Goal: Information Seeking & Learning: Check status

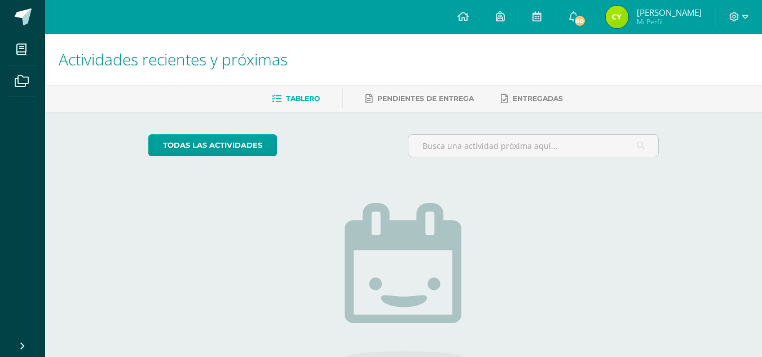
click at [641, 27] on span "[PERSON_NAME] Mi Perfil" at bounding box center [653, 17] width 100 height 23
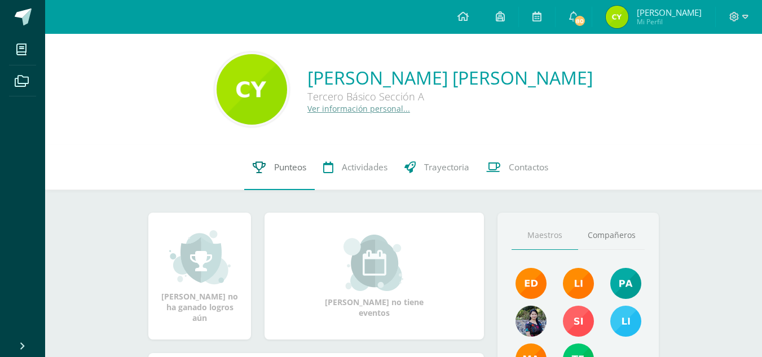
click at [274, 166] on span "Punteos" at bounding box center [290, 167] width 32 height 12
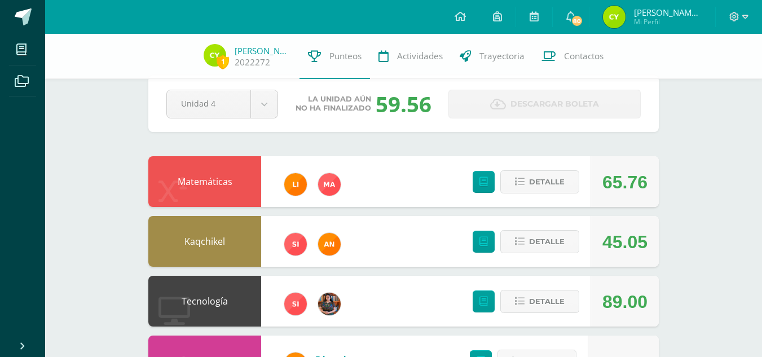
scroll to position [25, 0]
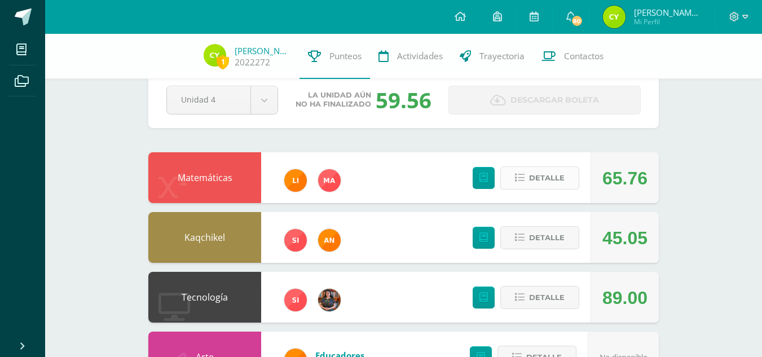
click at [555, 176] on span "Detalle" at bounding box center [547, 177] width 36 height 21
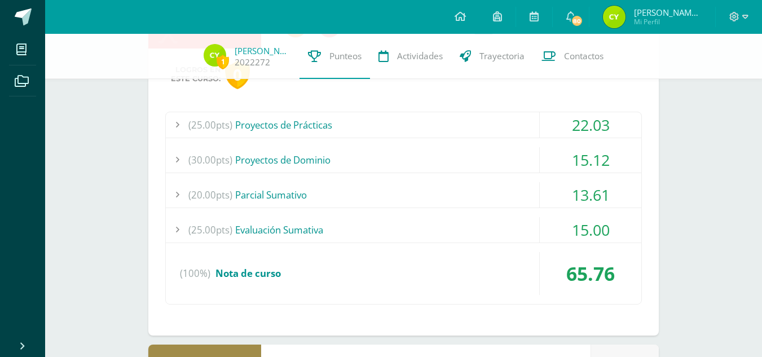
scroll to position [180, 0]
click at [533, 232] on div "(25.00pts) Evaluación Sumativa" at bounding box center [403, 229] width 475 height 25
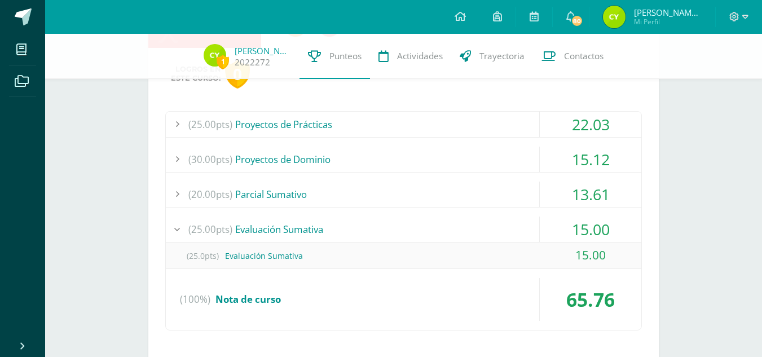
click at [523, 193] on div "(20.00pts) Parcial Sumativo" at bounding box center [403, 194] width 475 height 25
click at [501, 158] on div "(30.00pts) Proyectos de Dominio" at bounding box center [403, 159] width 475 height 25
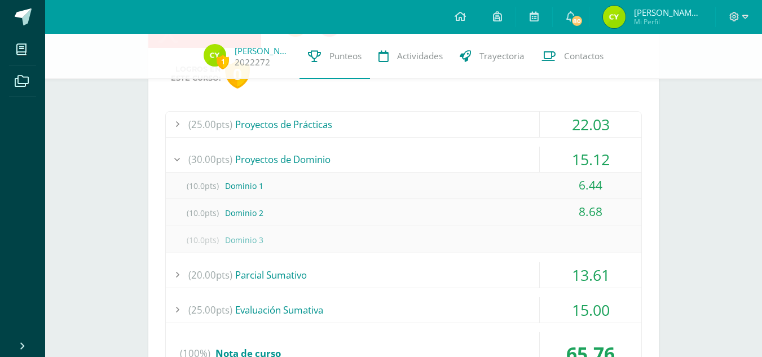
click at [501, 158] on div "(30.00pts) Proyectos de Dominio" at bounding box center [403, 159] width 475 height 25
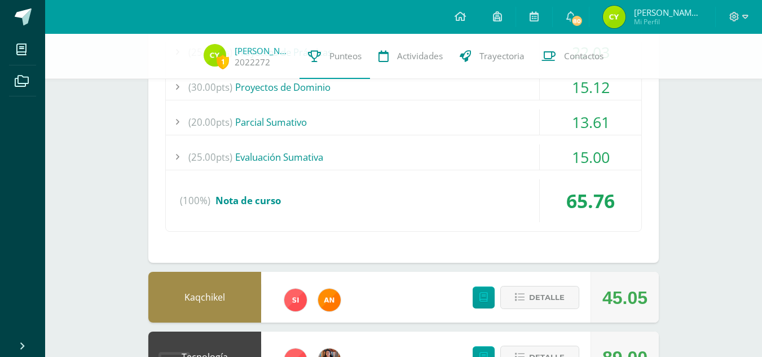
scroll to position [0, 0]
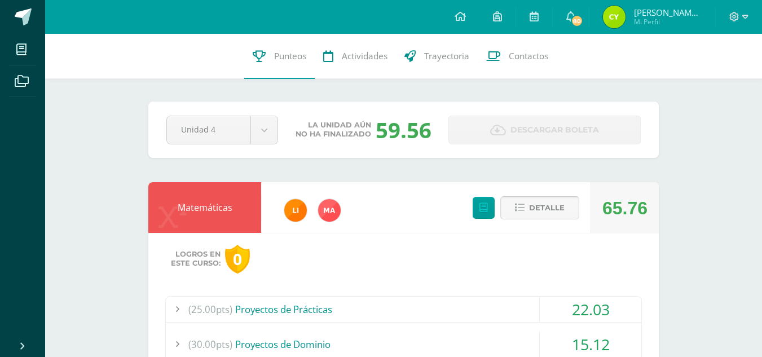
click at [559, 217] on span "Detalle" at bounding box center [547, 207] width 36 height 21
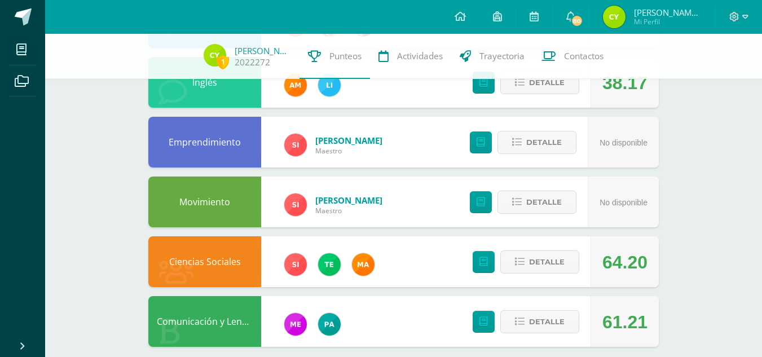
scroll to position [432, 0]
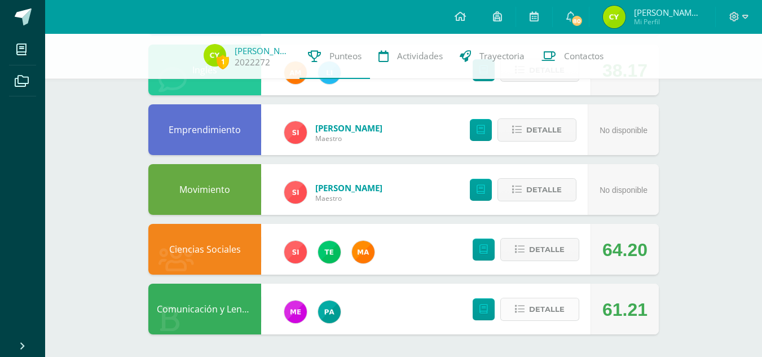
click at [546, 307] on span "Detalle" at bounding box center [547, 309] width 36 height 21
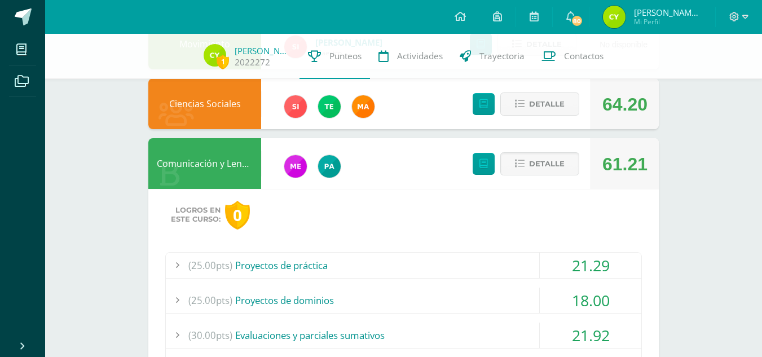
scroll to position [719, 0]
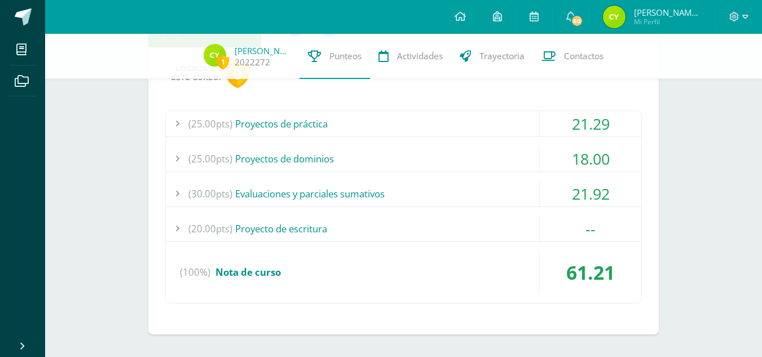
click at [394, 219] on div "(20.00pts) Proyecto de escritura" at bounding box center [403, 228] width 475 height 25
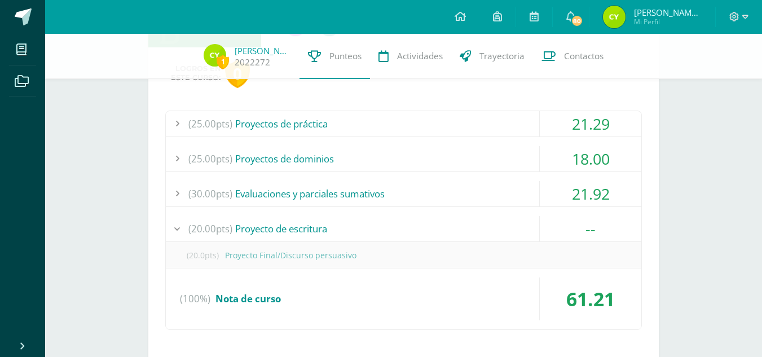
click at [421, 184] on div "(30.00pts) Evaluaciones y parciales sumativos" at bounding box center [403, 193] width 475 height 25
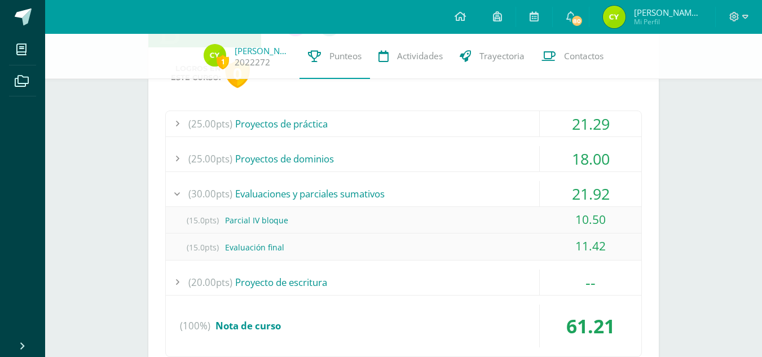
click at [421, 184] on div "(30.00pts) Evaluaciones y parciales sumativos" at bounding box center [403, 193] width 475 height 25
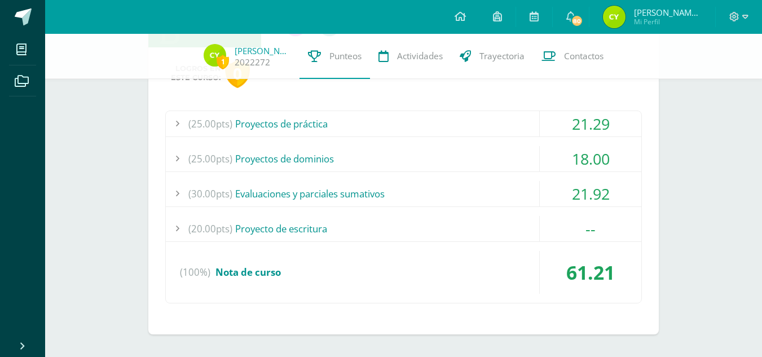
click at [349, 153] on div "(25.00pts) Proyectos de dominios" at bounding box center [403, 158] width 475 height 25
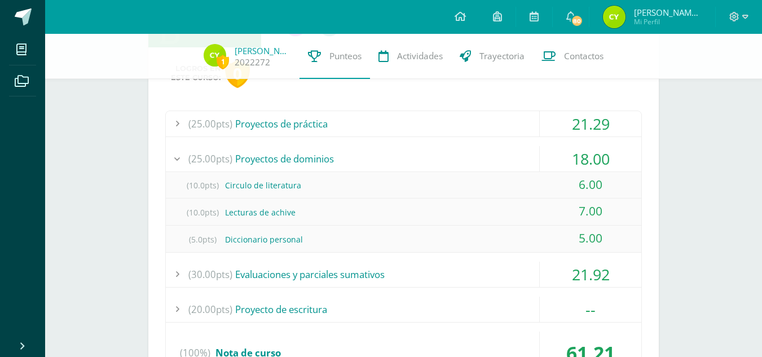
click at [349, 153] on div "(25.00pts) Proyectos de dominios" at bounding box center [403, 158] width 475 height 25
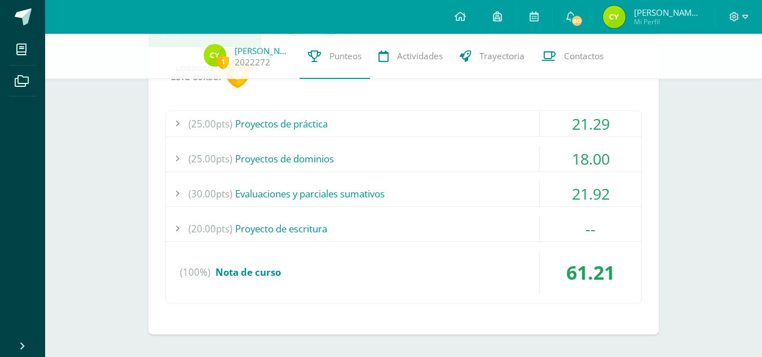
click at [367, 122] on div "(25.00pts) Proyectos de práctica" at bounding box center [403, 123] width 475 height 25
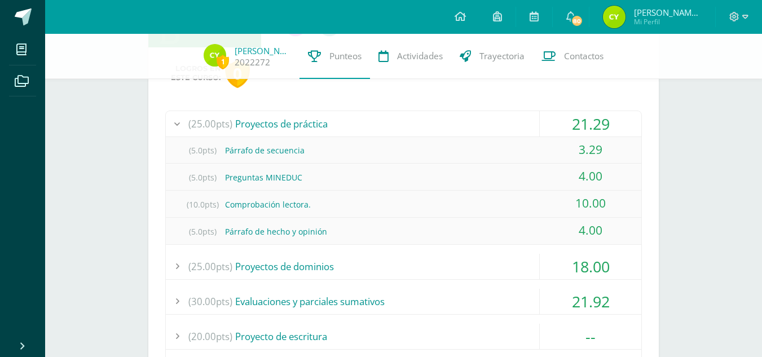
click at [367, 122] on div "(25.00pts) Proyectos de práctica" at bounding box center [403, 123] width 475 height 25
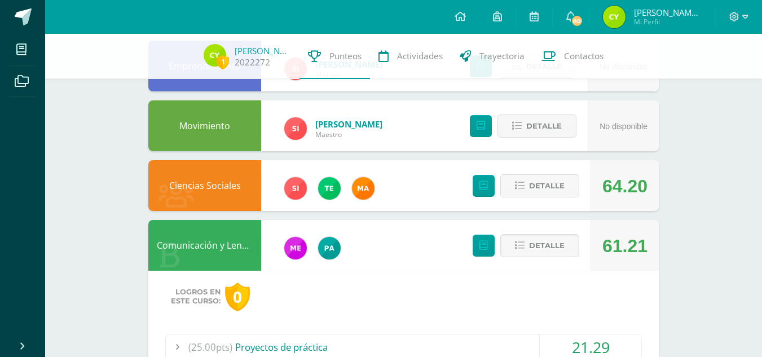
scroll to position [495, 0]
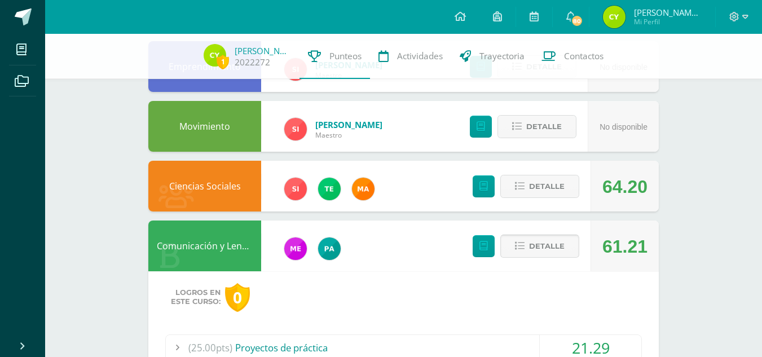
click at [542, 237] on span "Detalle" at bounding box center [547, 246] width 36 height 21
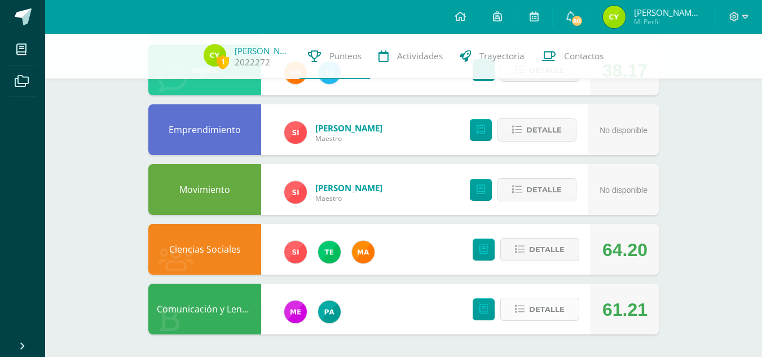
scroll to position [0, 0]
